Goal: Task Accomplishment & Management: Complete application form

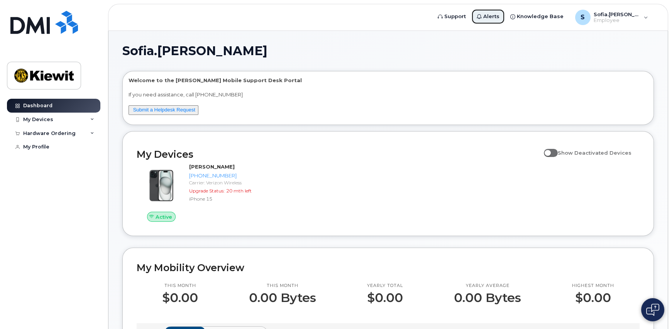
click at [482, 18] on icon at bounding box center [479, 16] width 5 height 5
click at [91, 119] on icon at bounding box center [92, 120] width 4 height 4
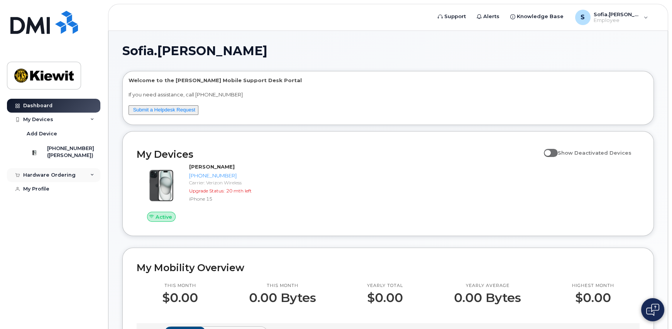
click at [93, 177] on icon at bounding box center [92, 175] width 4 height 4
click at [64, 197] on link "New Order" at bounding box center [60, 189] width 80 height 15
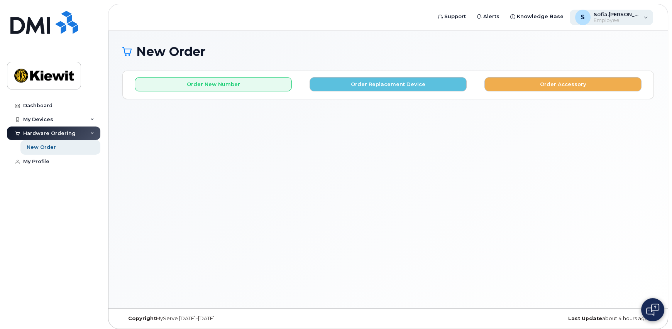
click at [639, 12] on span "Sofia.[PERSON_NAME]" at bounding box center [617, 14] width 46 height 6
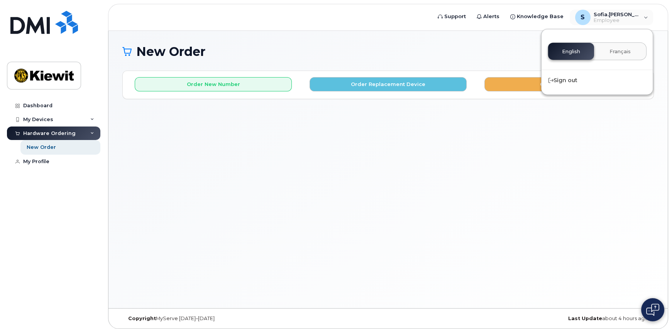
click at [543, 144] on div "New Order × Share This Order If you want to allow others to create or edit orde…" at bounding box center [387, 170] width 559 height 278
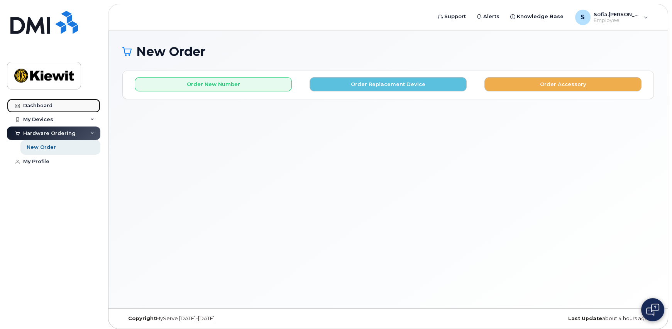
click at [56, 103] on link "Dashboard" at bounding box center [53, 106] width 93 height 14
